Goal: Information Seeking & Learning: Learn about a topic

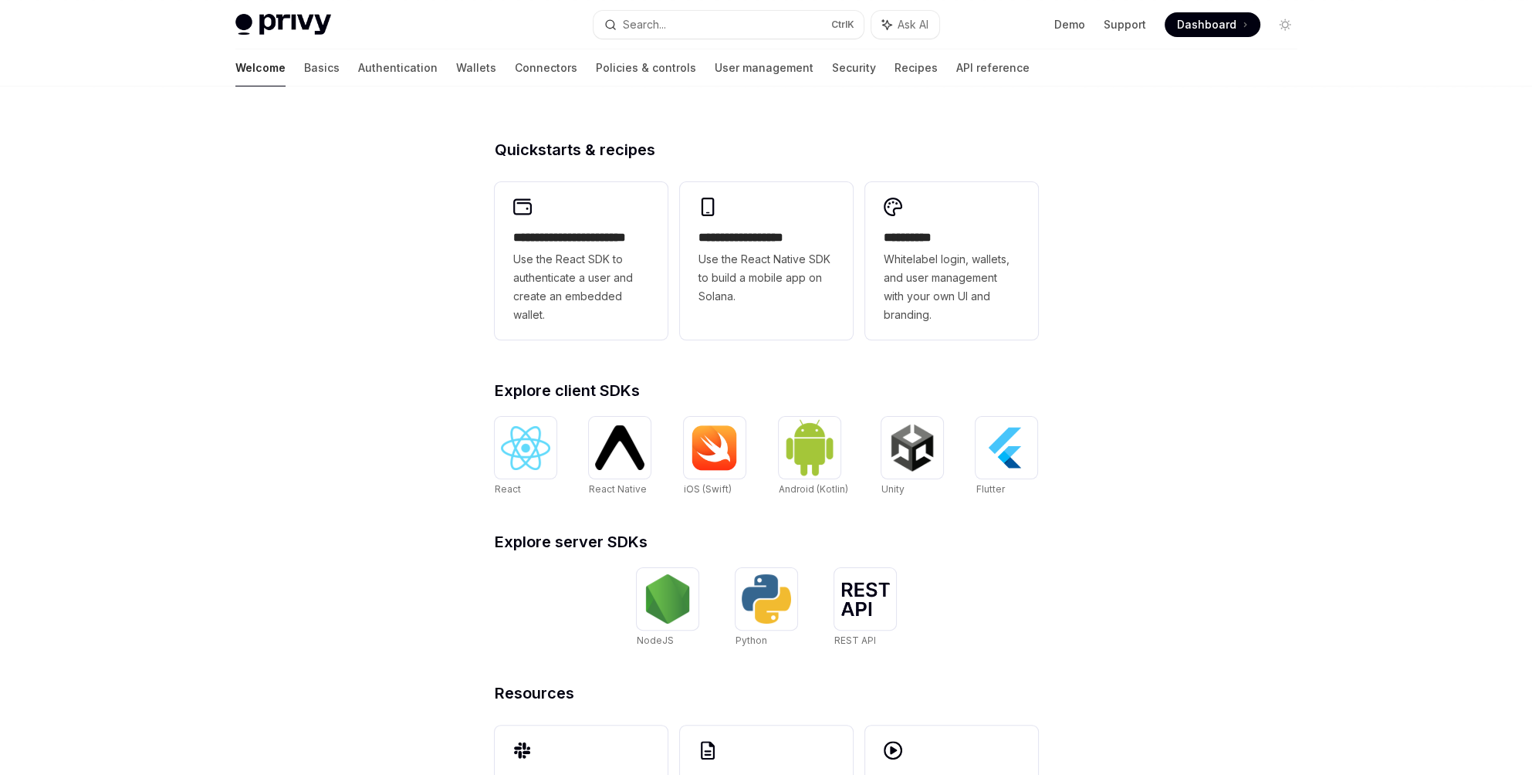
scroll to position [213, 0]
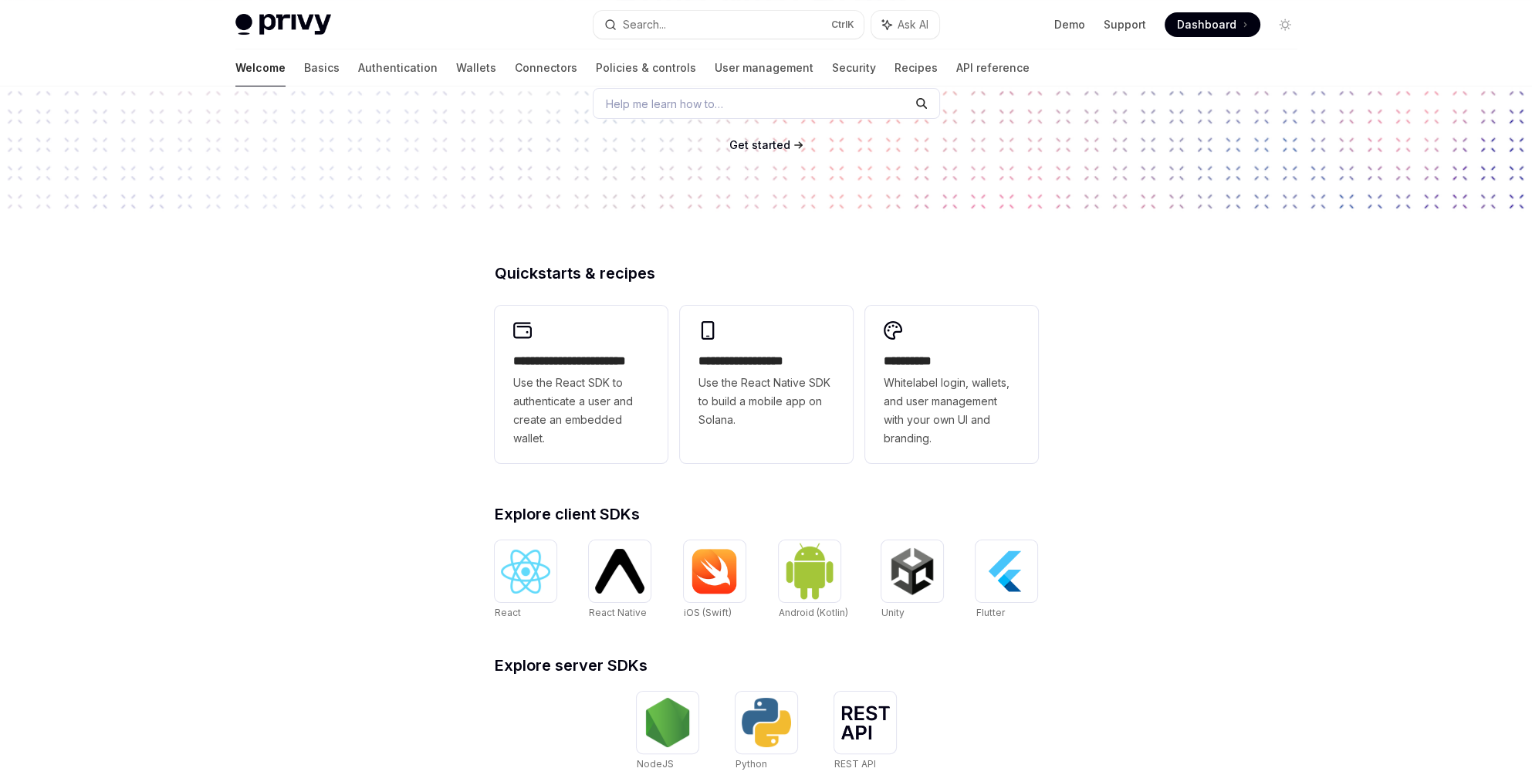
click at [304, 63] on link "Basics" at bounding box center [322, 67] width 36 height 37
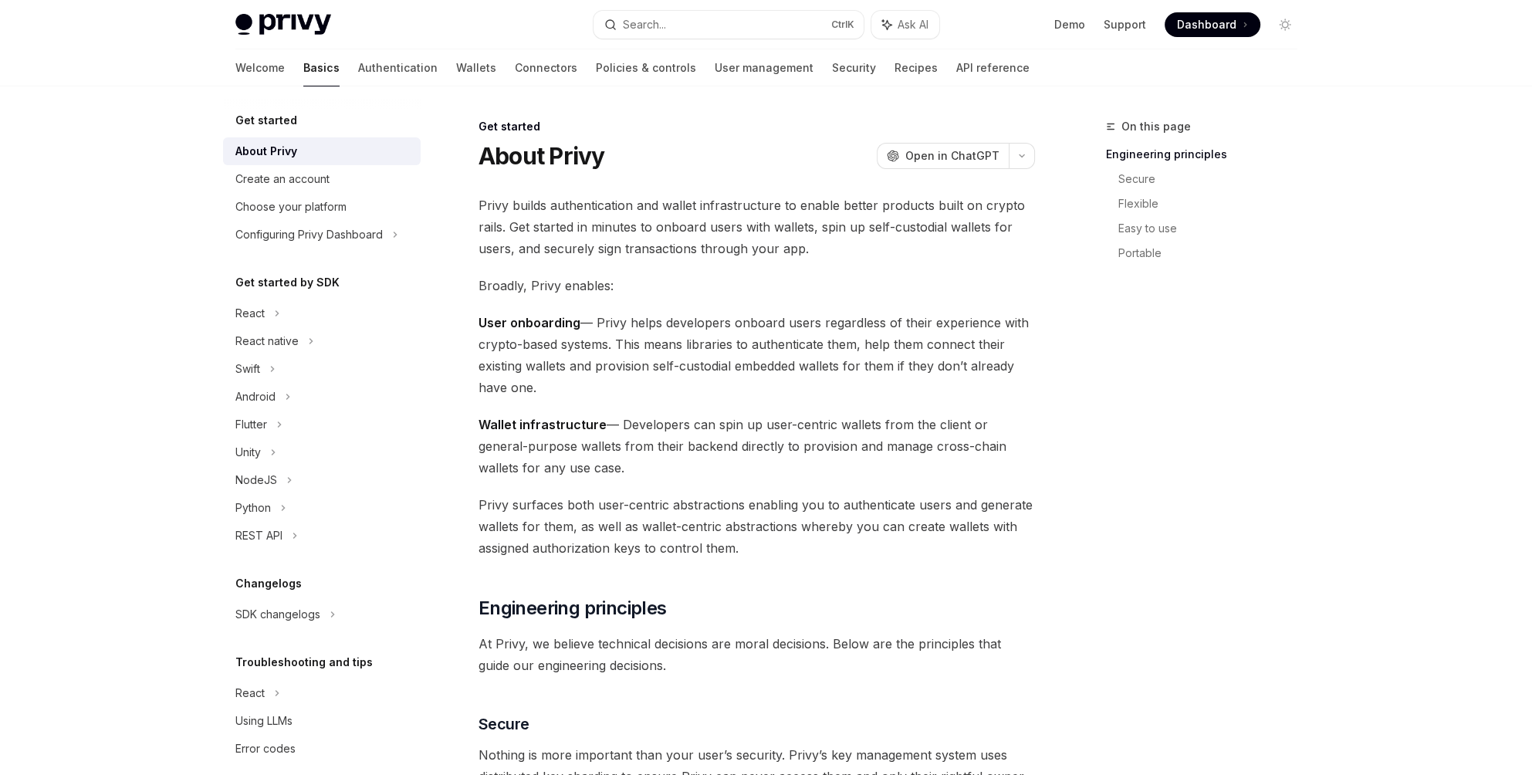
click at [349, 171] on div "Create an account" at bounding box center [323, 179] width 176 height 19
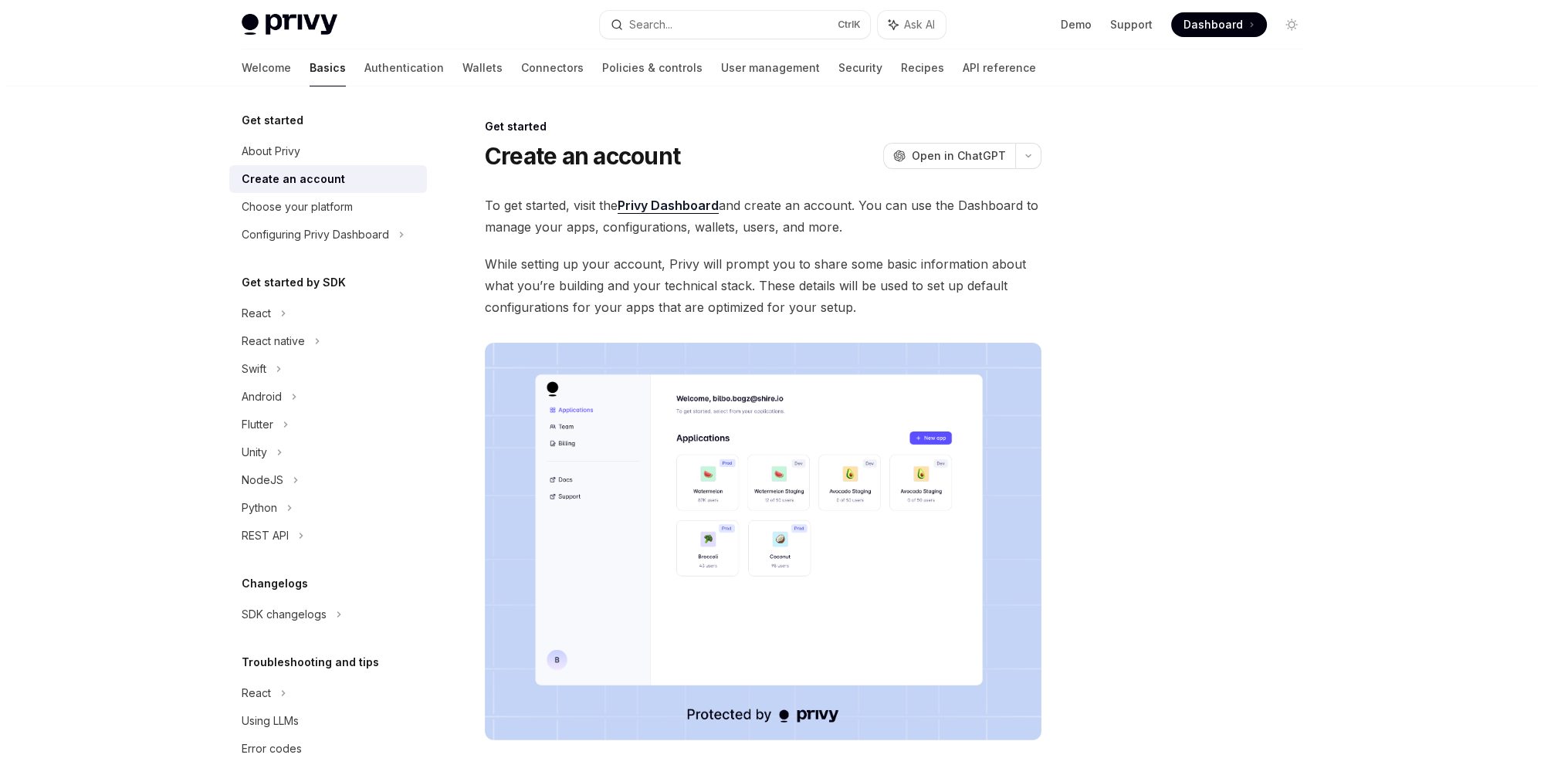
scroll to position [19, 0]
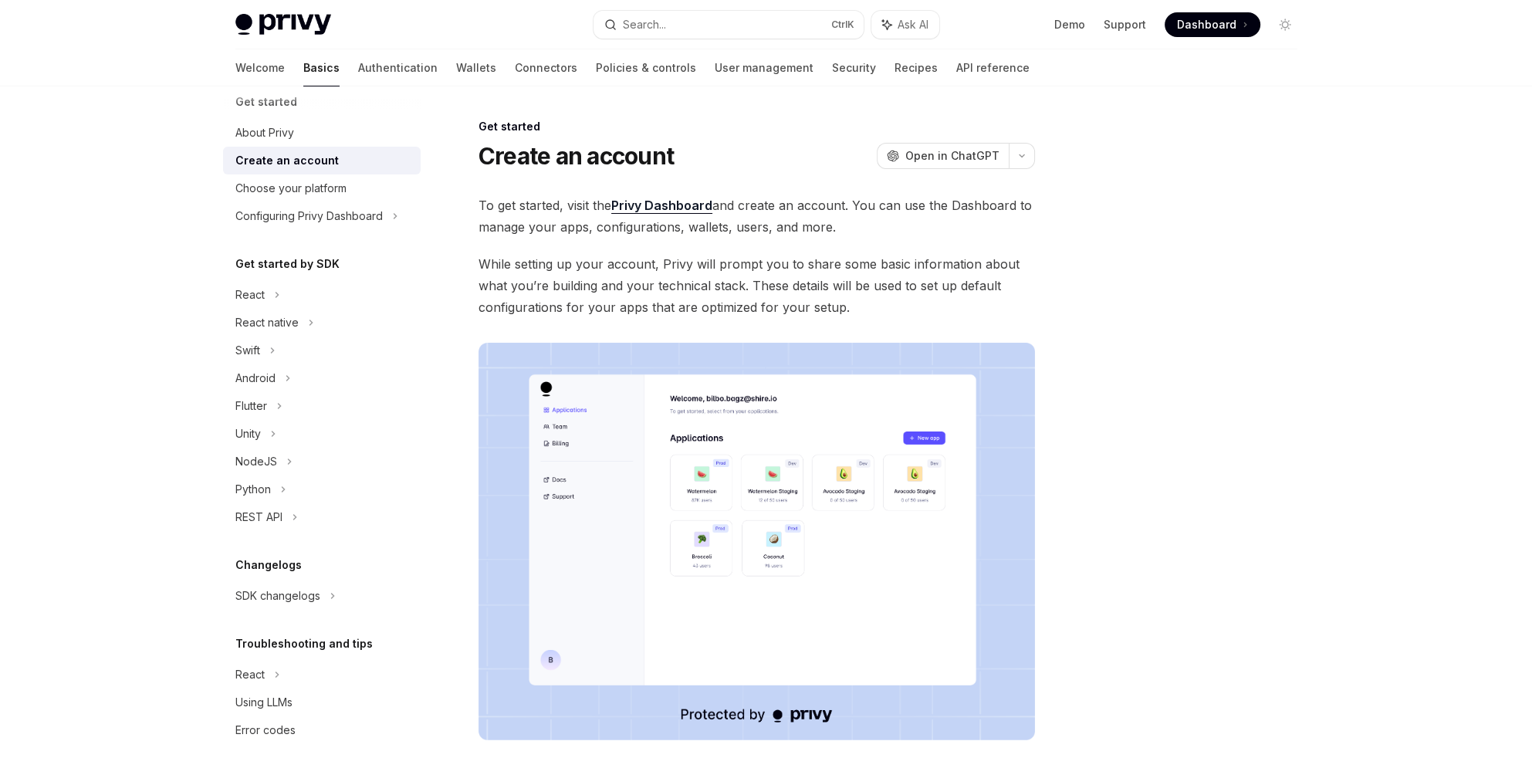
click at [349, 171] on link "Create an account" at bounding box center [322, 161] width 198 height 28
click at [349, 181] on div "Choose your platform" at bounding box center [323, 188] width 176 height 19
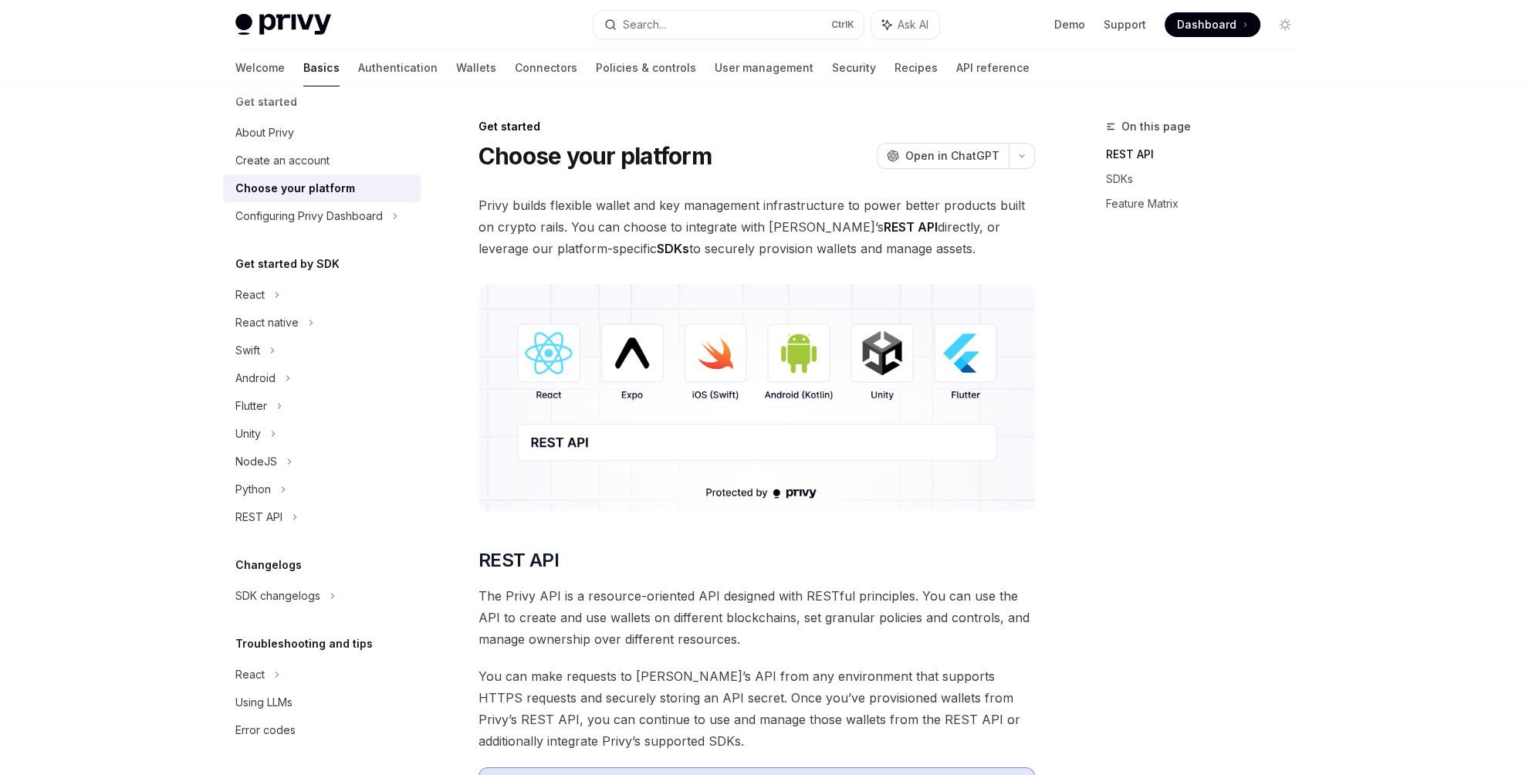
click at [349, 220] on div "Configuring Privy Dashboard" at bounding box center [308, 216] width 147 height 19
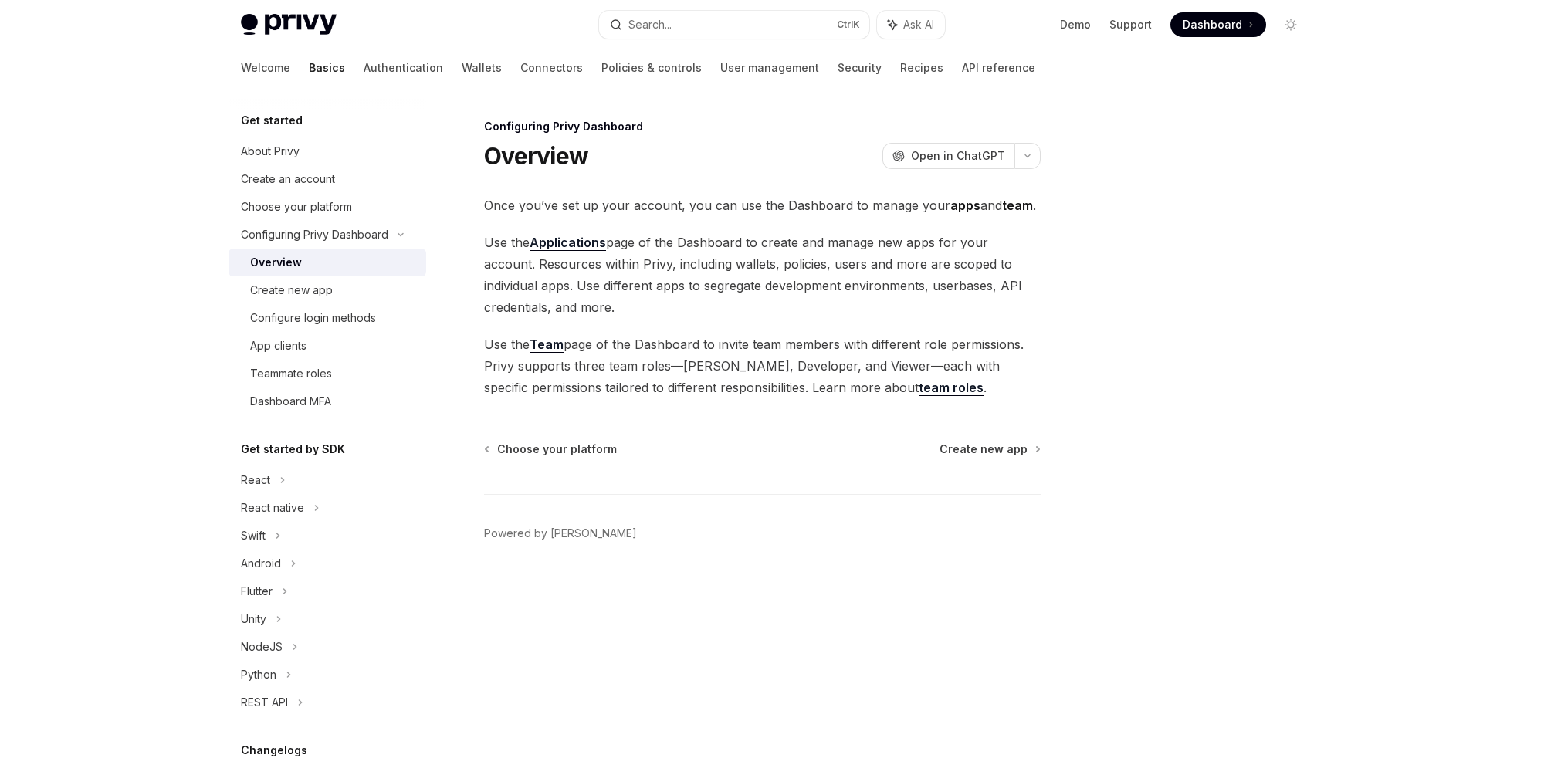
click at [334, 350] on div "App clients" at bounding box center [333, 346] width 167 height 19
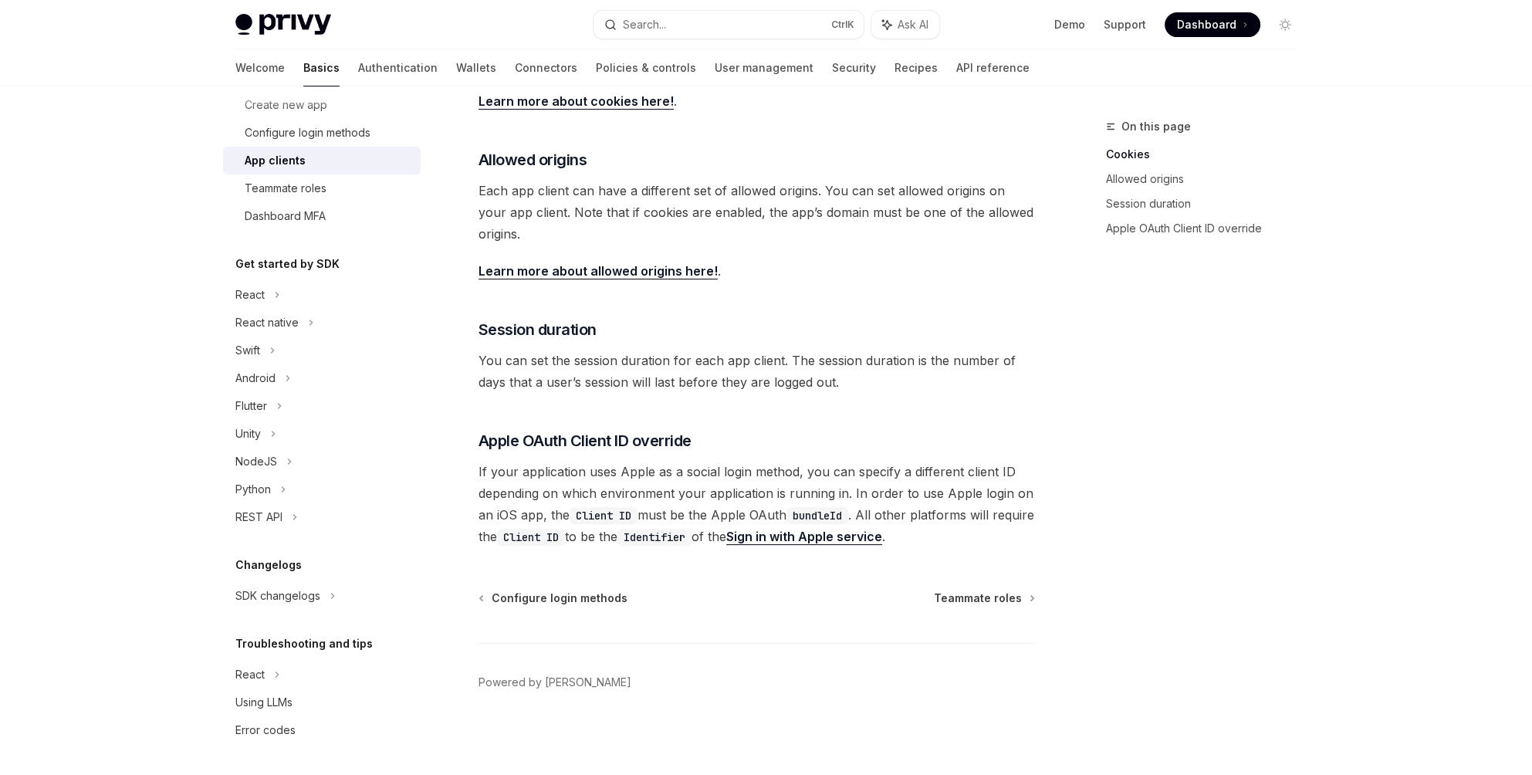
scroll to position [459, 0]
click at [247, 695] on div "Using LLMs" at bounding box center [263, 702] width 57 height 19
type textarea "*"
